Goal: Information Seeking & Learning: Learn about a topic

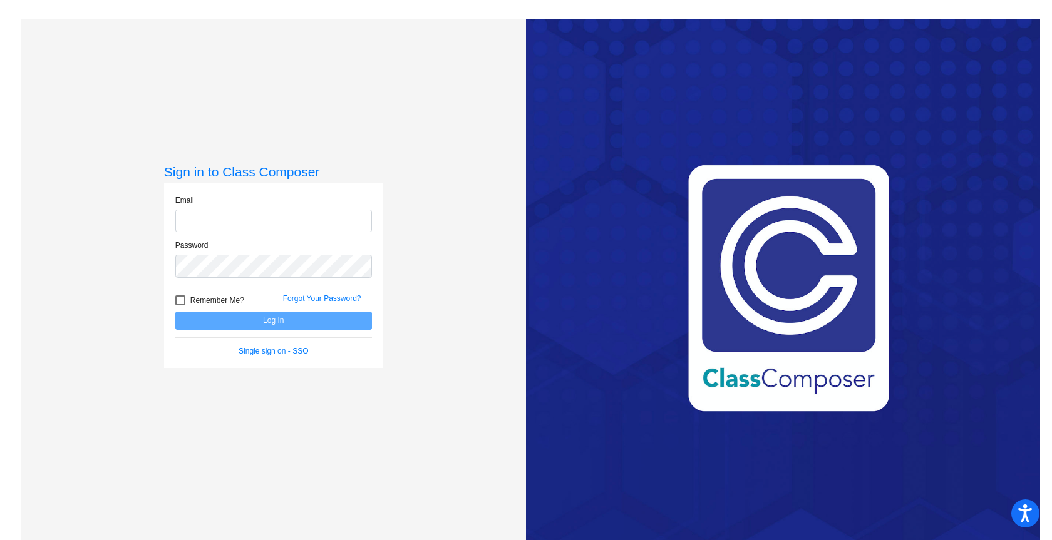
type input "[EMAIL_ADDRESS][DOMAIN_NAME]"
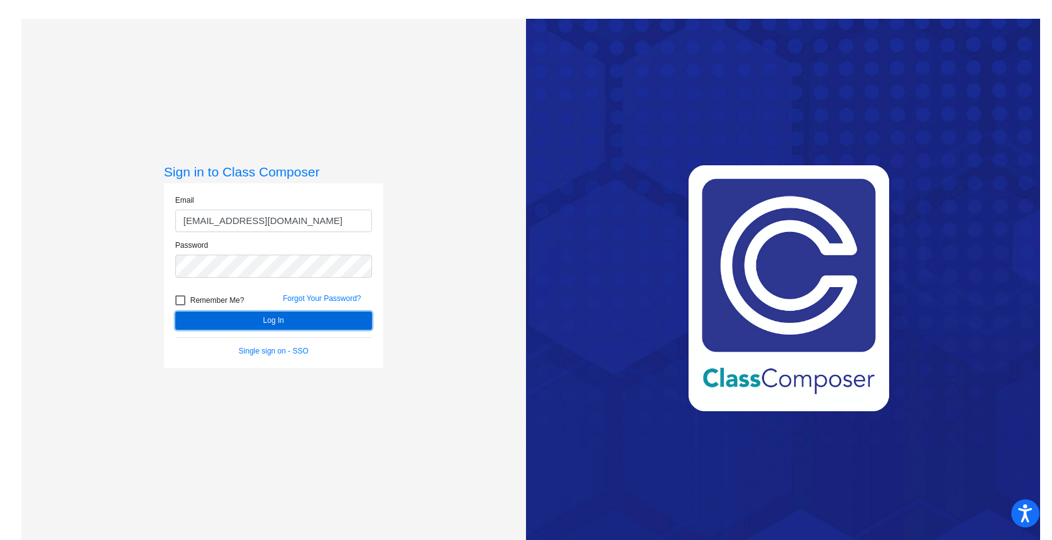
click at [240, 316] on button "Log In" at bounding box center [273, 321] width 197 height 18
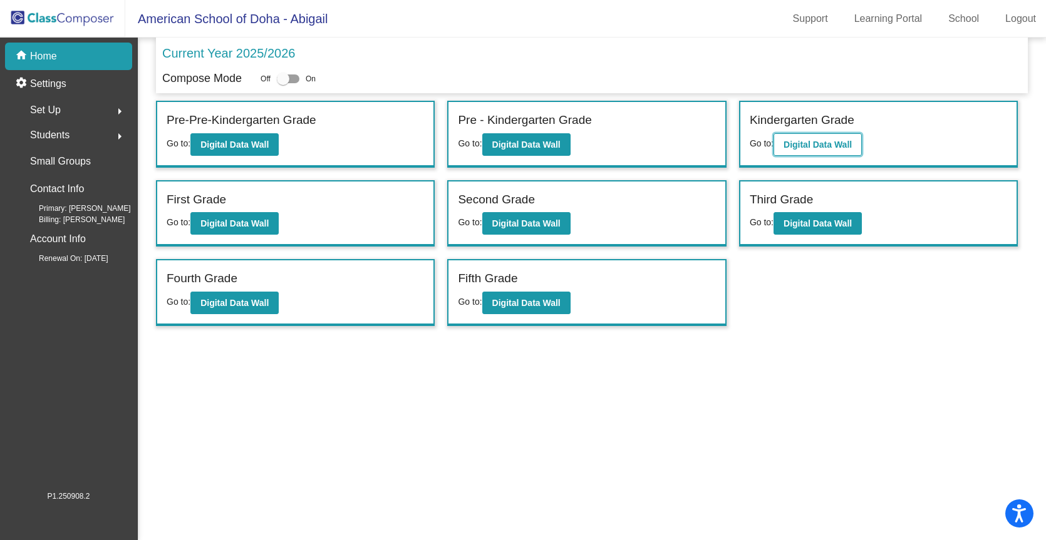
click at [815, 146] on b "Digital Data Wall" at bounding box center [817, 145] width 68 height 10
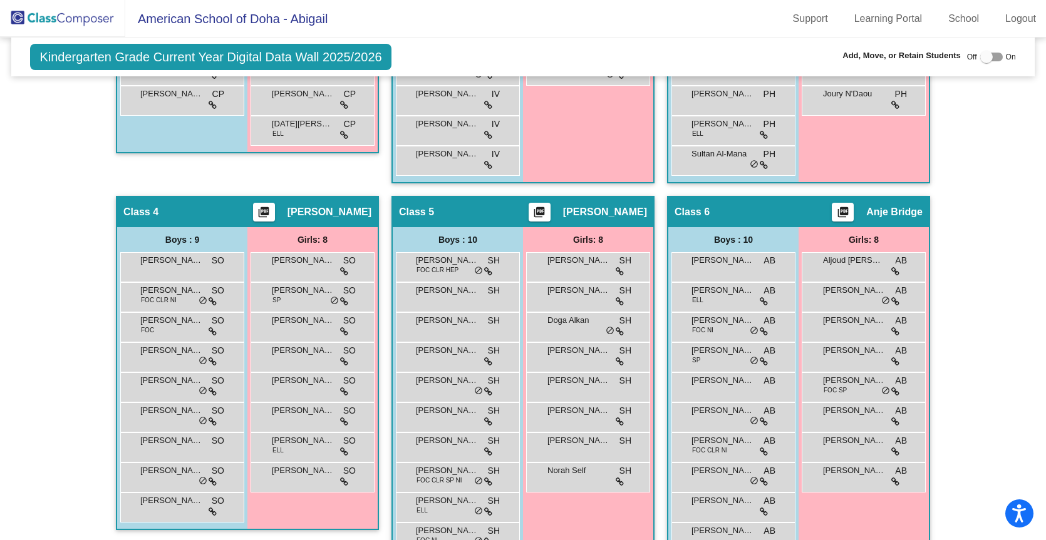
scroll to position [572, 0]
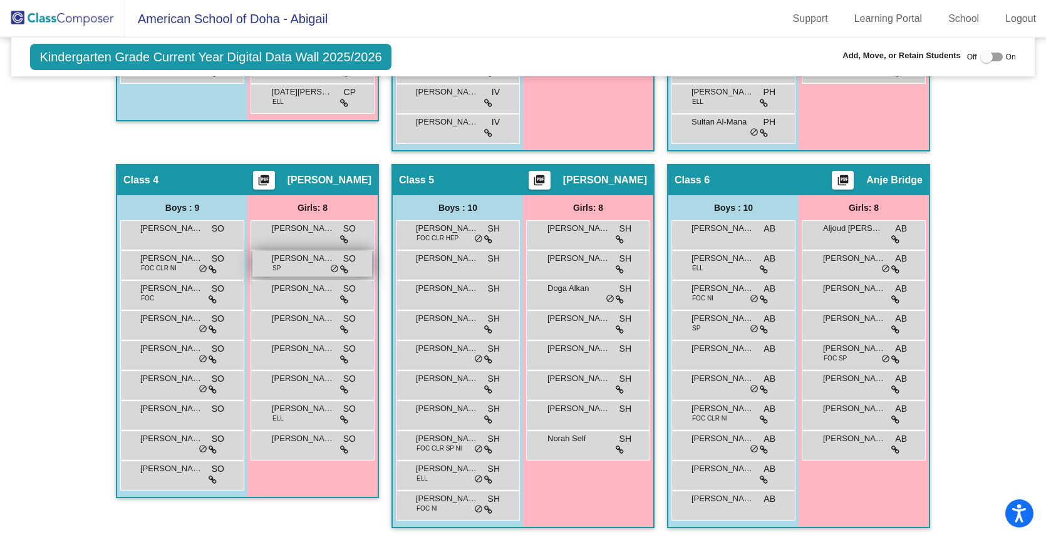
click at [286, 256] on span "[PERSON_NAME]" at bounding box center [303, 258] width 63 height 13
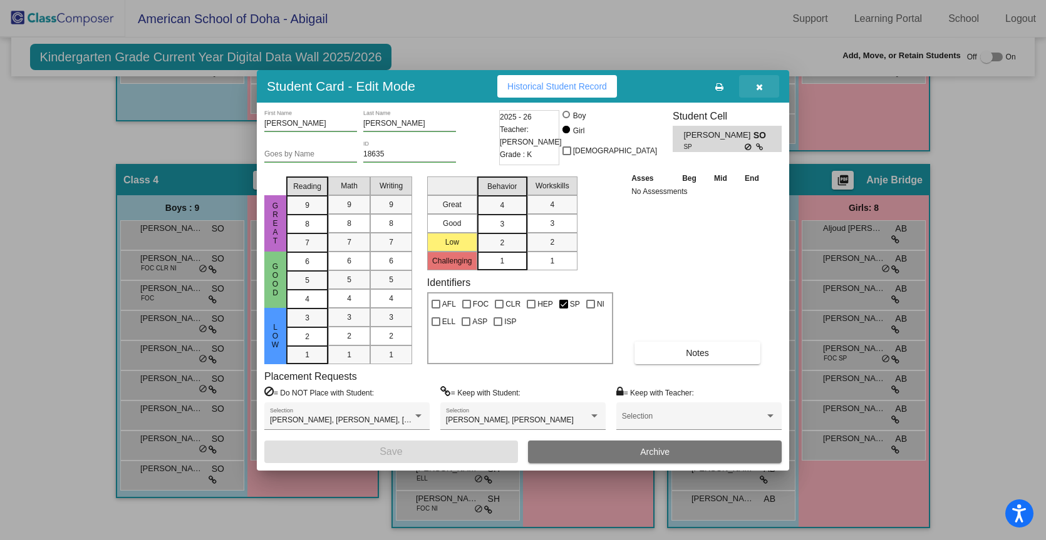
click at [761, 90] on icon "button" at bounding box center [759, 87] width 7 height 9
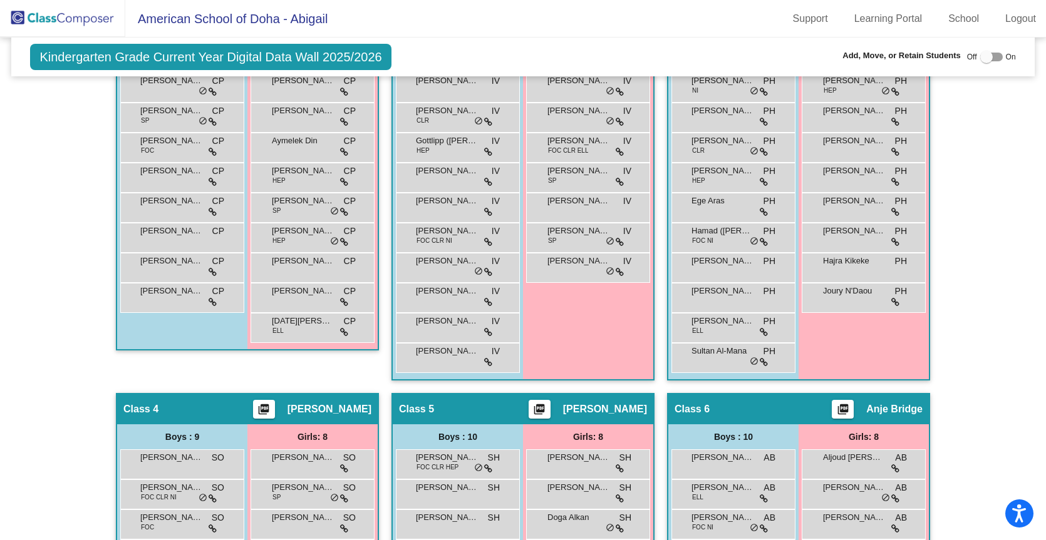
scroll to position [282, 0]
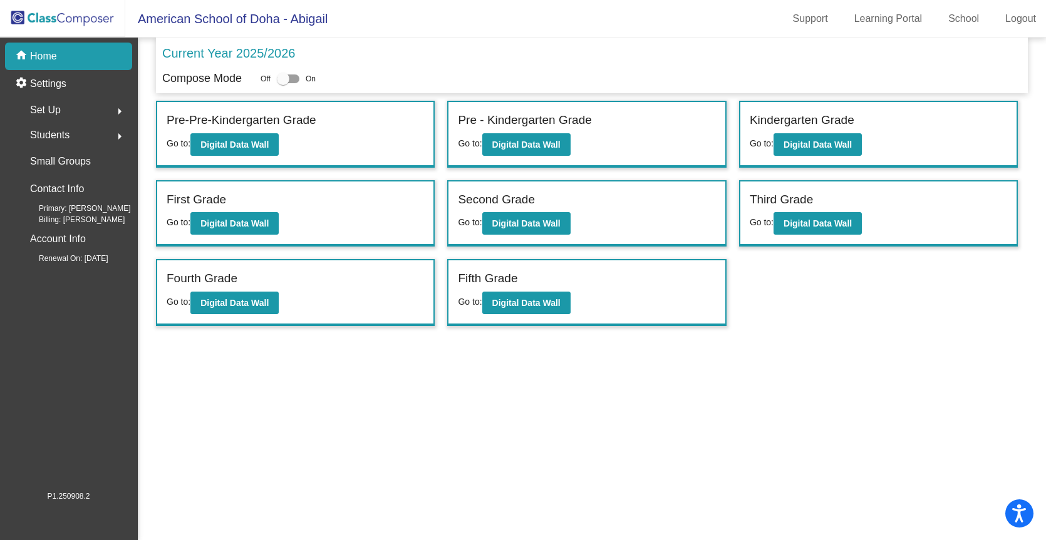
click at [316, 220] on div "First Grade Go to: Digital Data Wall" at bounding box center [295, 214] width 276 height 64
click at [316, 218] on div "First Grade Go to: Digital Data Wall" at bounding box center [295, 214] width 276 height 64
click at [272, 193] on div "First Grade" at bounding box center [295, 202] width 257 height 22
click at [243, 222] on b "Digital Data Wall" at bounding box center [234, 224] width 68 height 10
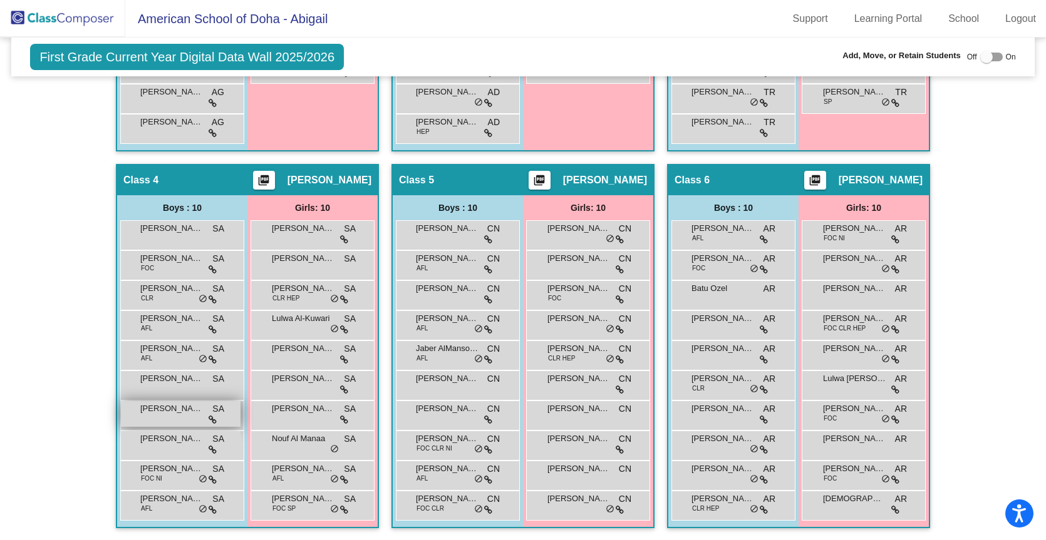
click at [162, 418] on div "[PERSON_NAME] SA lock do_not_disturb_alt" at bounding box center [181, 414] width 120 height 26
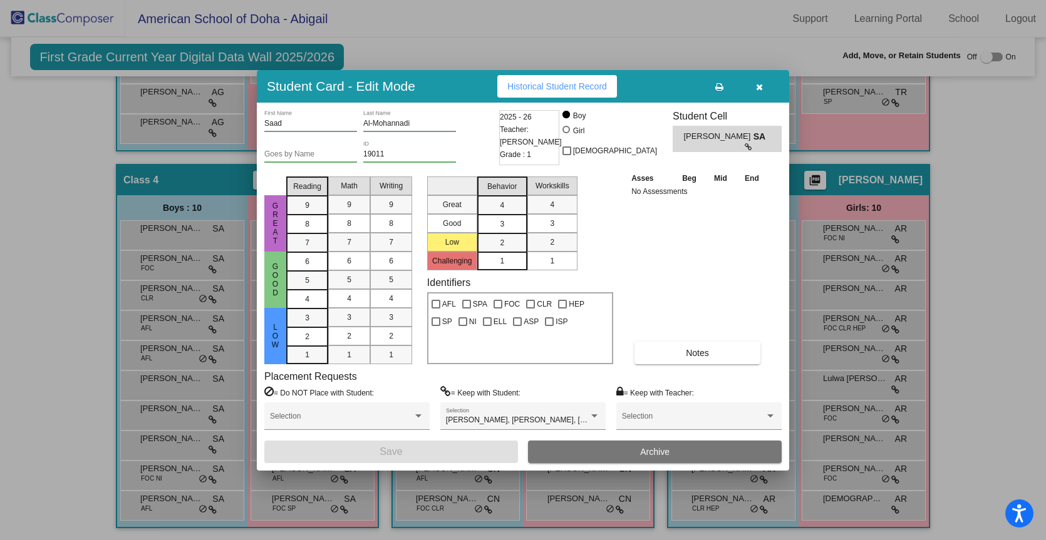
click at [688, 260] on div "Asses Beg Mid End No Assessments Notes" at bounding box center [698, 268] width 140 height 193
click at [756, 83] on icon "button" at bounding box center [759, 87] width 7 height 9
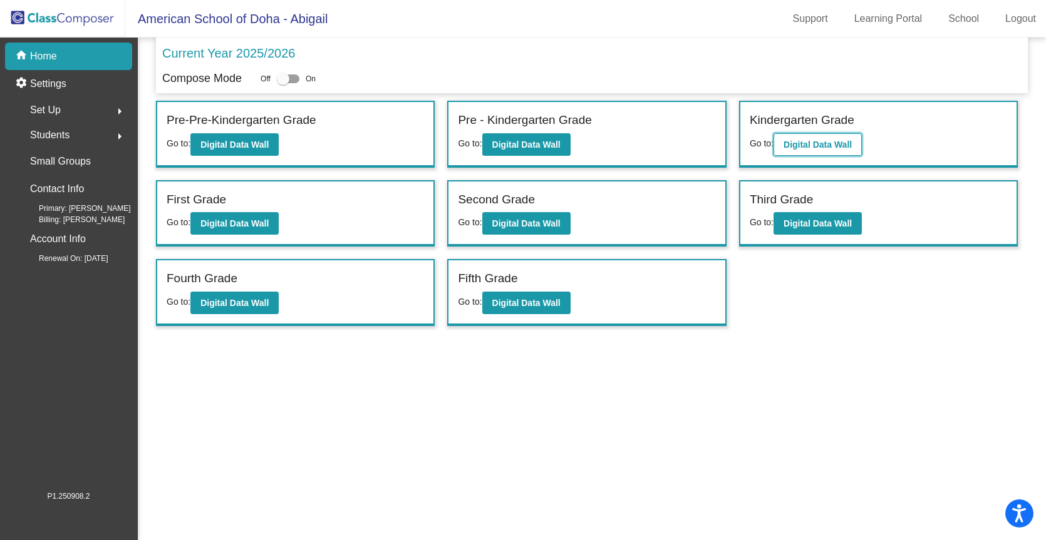
click at [843, 146] on b "Digital Data Wall" at bounding box center [817, 145] width 68 height 10
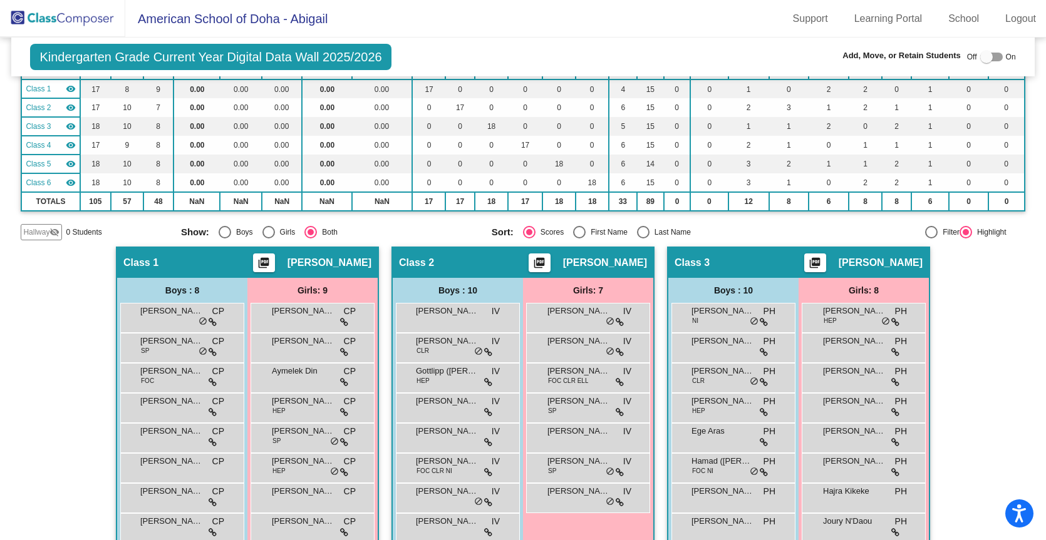
scroll to position [138, 0]
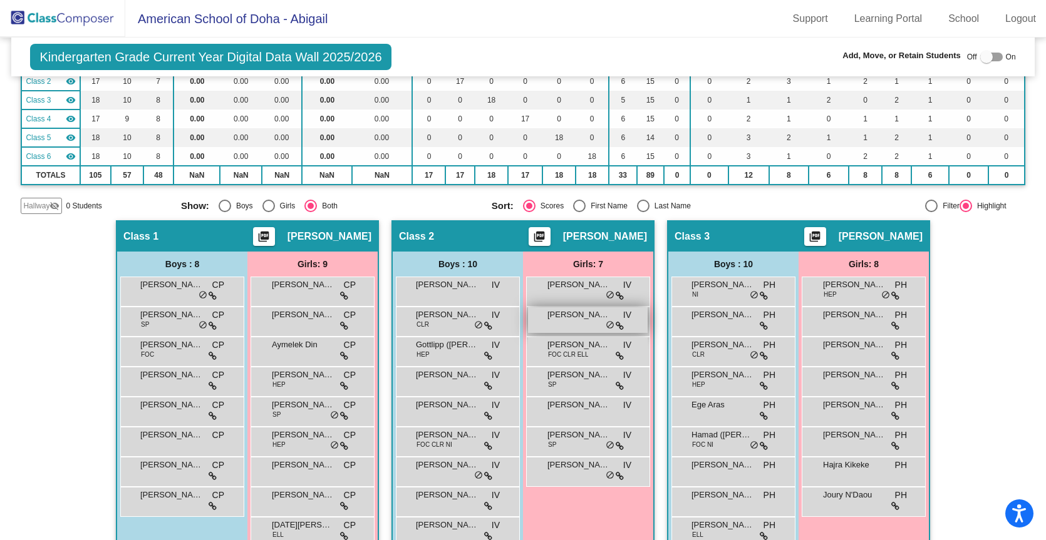
click at [579, 326] on div "[PERSON_NAME]-Thani IV lock do_not_disturb_alt" at bounding box center [588, 320] width 120 height 26
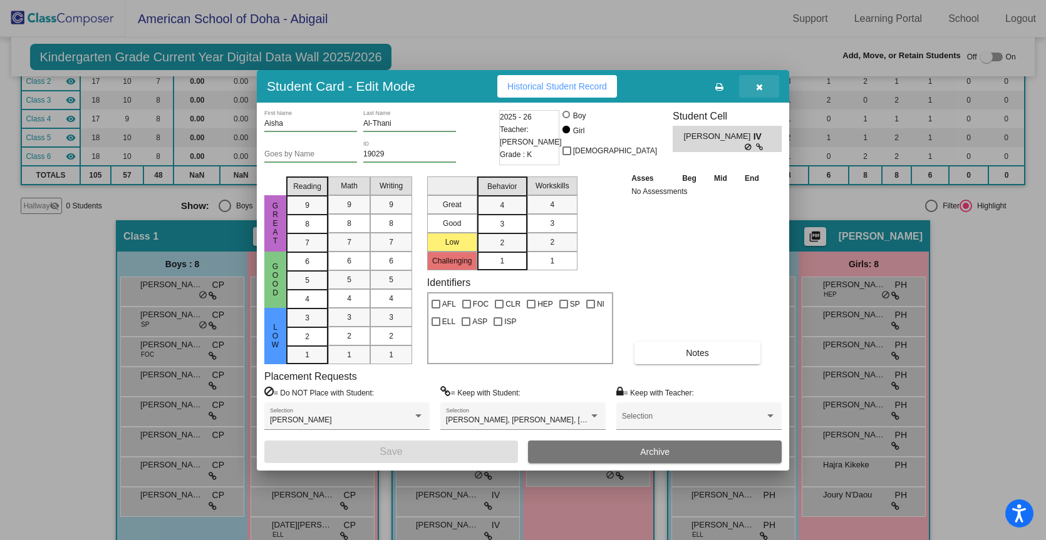
click at [753, 91] on button "button" at bounding box center [759, 86] width 40 height 23
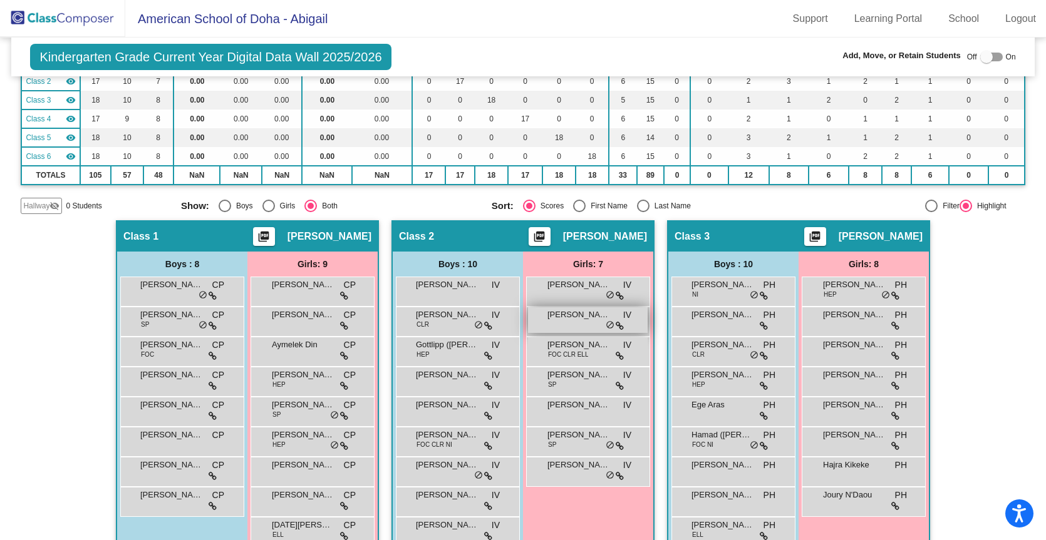
click at [574, 326] on div "[PERSON_NAME]-Thani IV lock do_not_disturb_alt" at bounding box center [588, 320] width 120 height 26
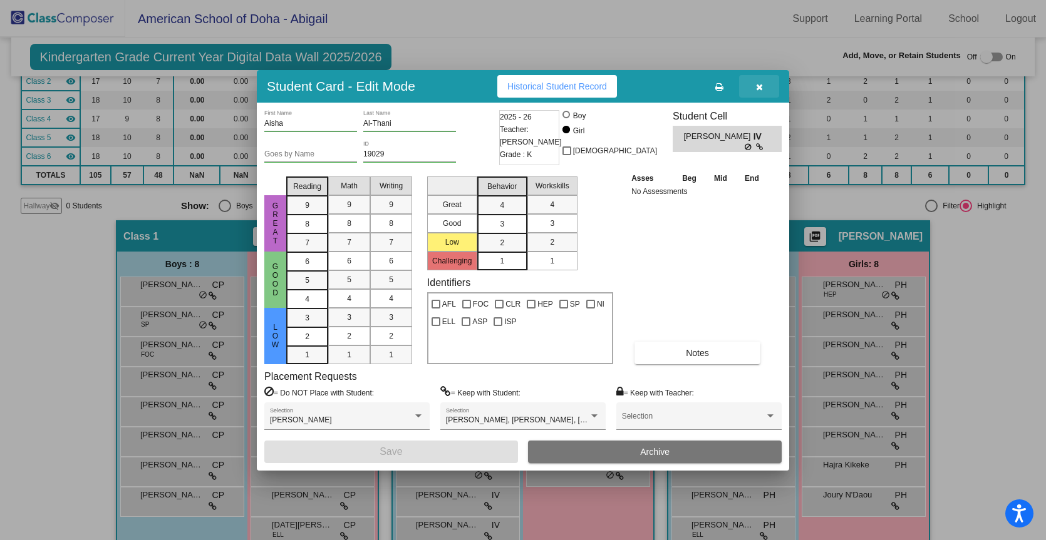
click at [761, 83] on icon "button" at bounding box center [759, 87] width 7 height 9
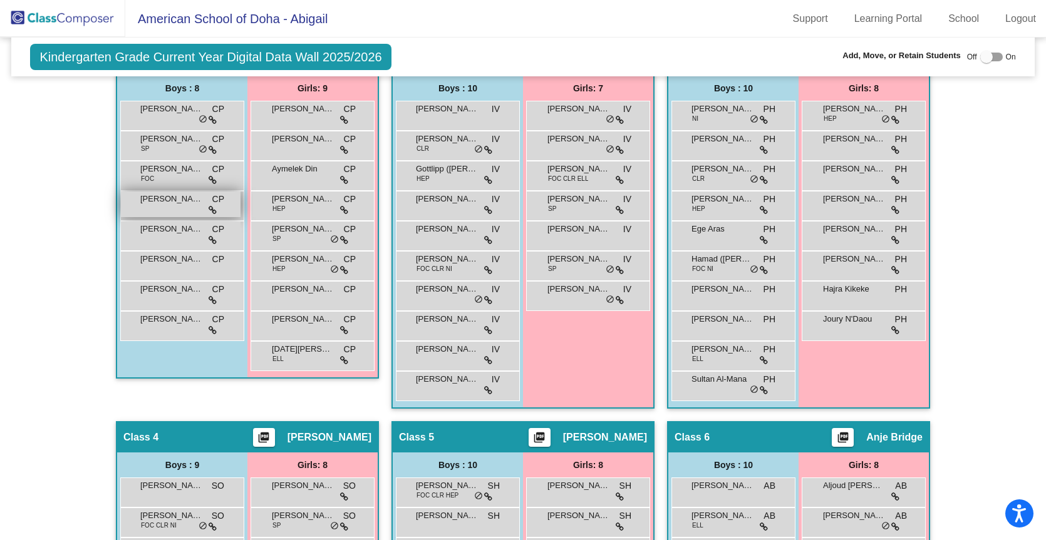
scroll to position [320, 0]
